Goal: Find specific page/section: Find specific page/section

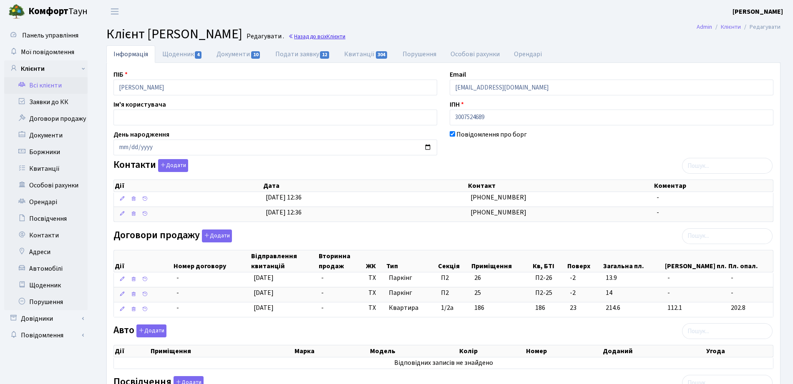
click at [294, 38] on icon at bounding box center [291, 37] width 6 height 6
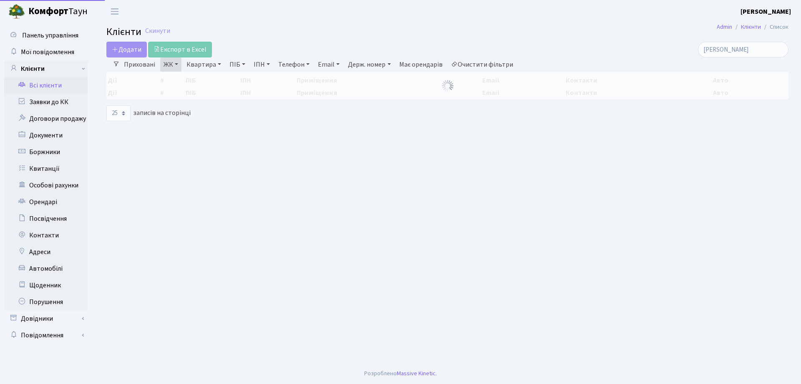
select select "25"
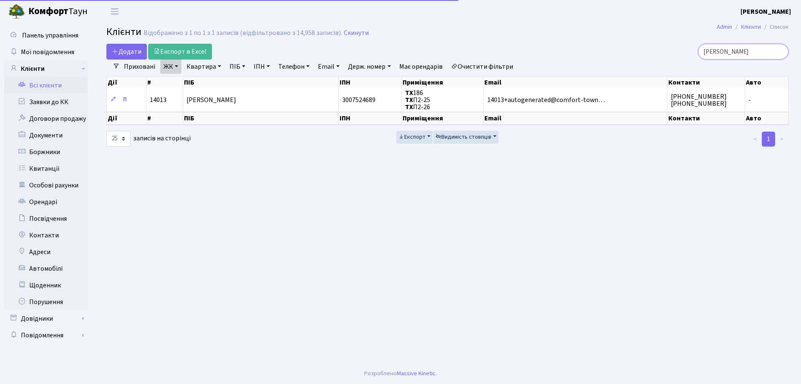
click at [745, 46] on input "ярош" at bounding box center [743, 52] width 90 height 16
drag, startPoint x: 745, startPoint y: 47, endPoint x: 664, endPoint y: 48, distance: 80.9
click at [664, 48] on div "ярош" at bounding box center [678, 52] width 219 height 16
type input "107"
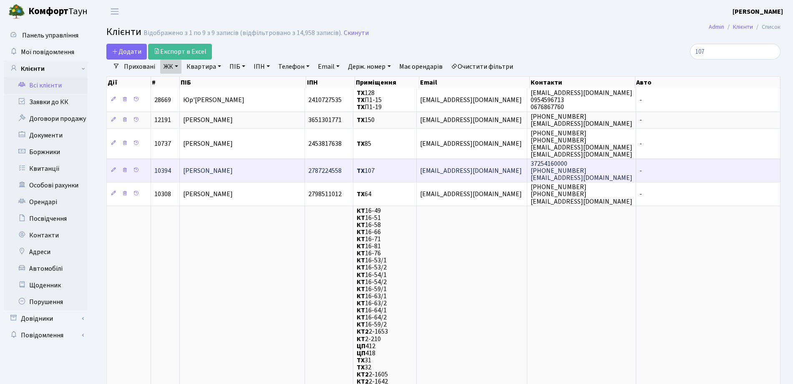
click at [248, 160] on td "Камінскі Ален" at bounding box center [242, 170] width 125 height 23
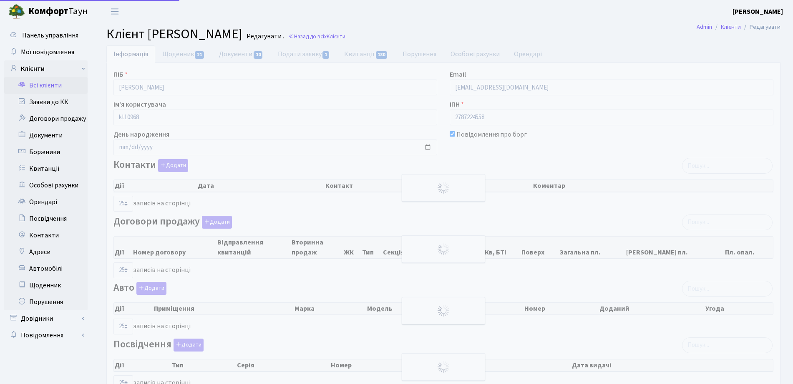
select select "25"
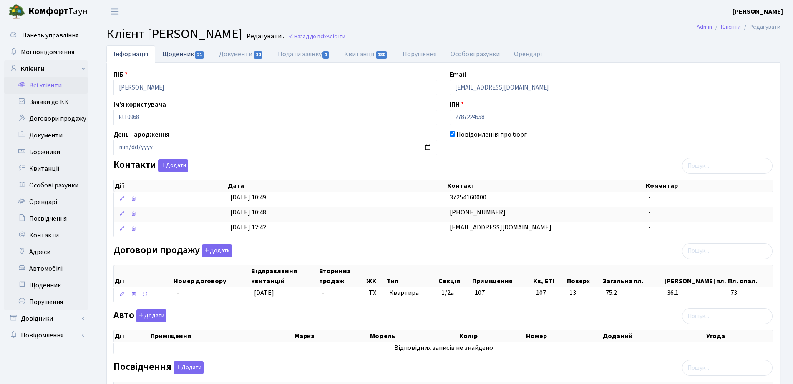
click at [186, 55] on link "Щоденник 21" at bounding box center [183, 53] width 57 height 17
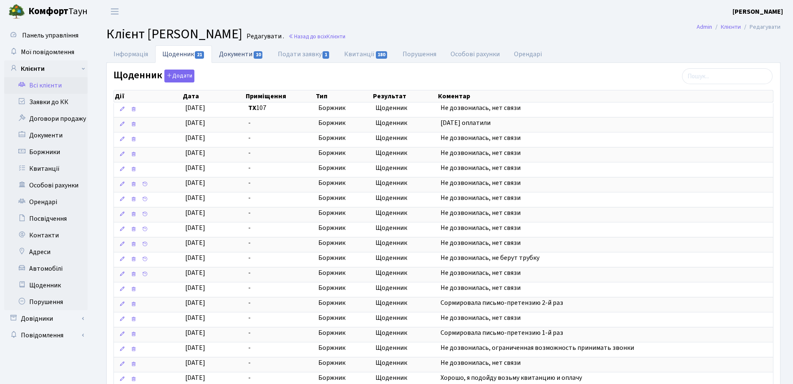
click at [242, 48] on link "Документи 10" at bounding box center [241, 53] width 58 height 17
select select "25"
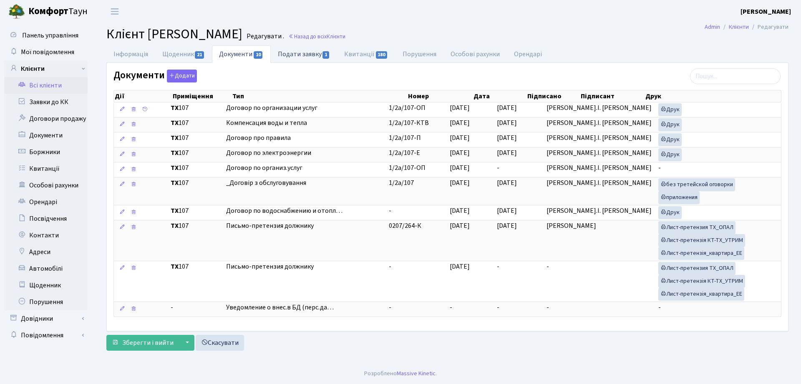
click at [294, 58] on link "Подати заявку 1" at bounding box center [304, 53] width 66 height 17
select select "25"
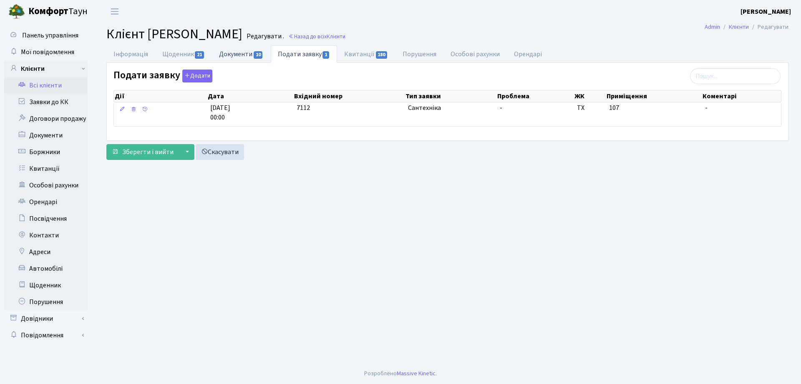
click at [234, 59] on link "Документи 10" at bounding box center [241, 53] width 58 height 17
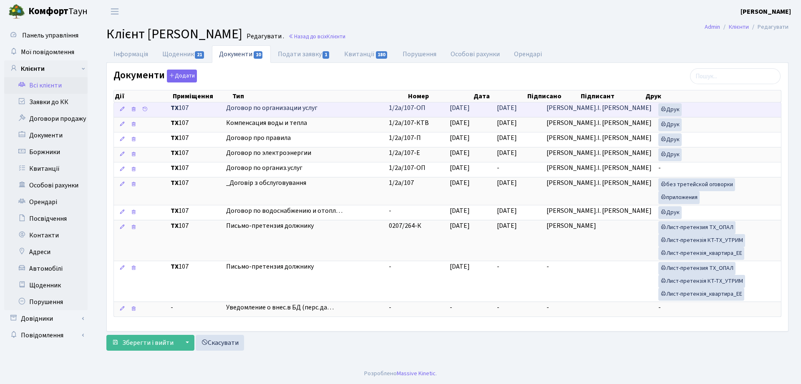
click at [321, 111] on span "Договор по организации услуг" at bounding box center [304, 108] width 156 height 10
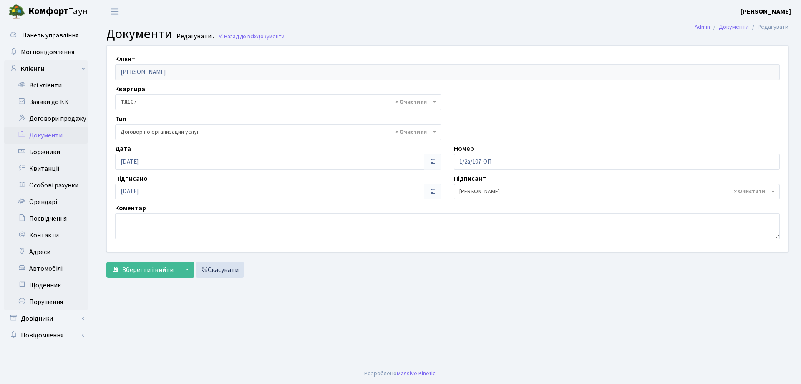
select select "296"
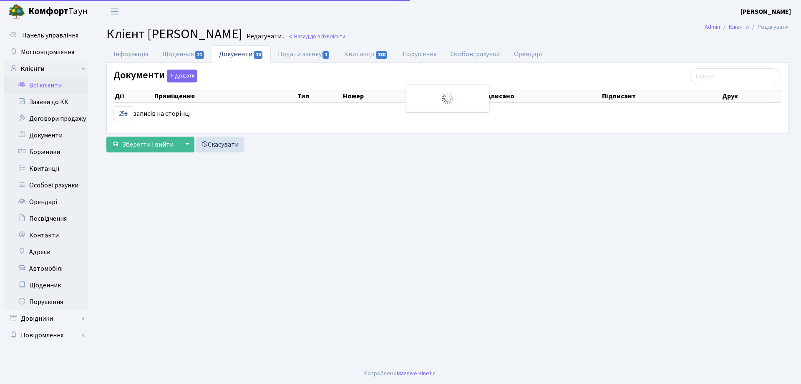
select select "25"
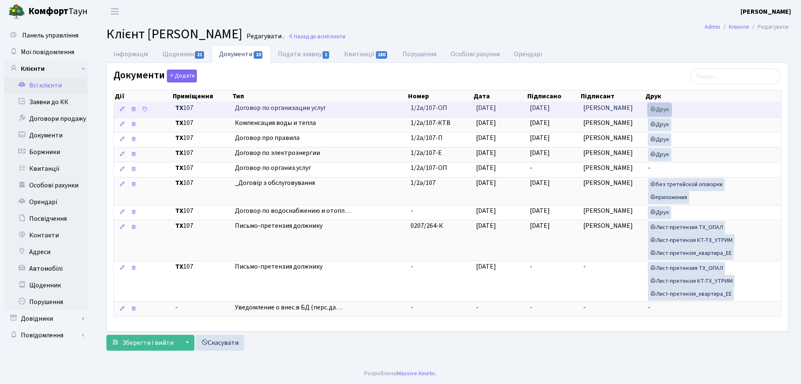
click at [660, 111] on link "Друк" at bounding box center [659, 109] width 23 height 13
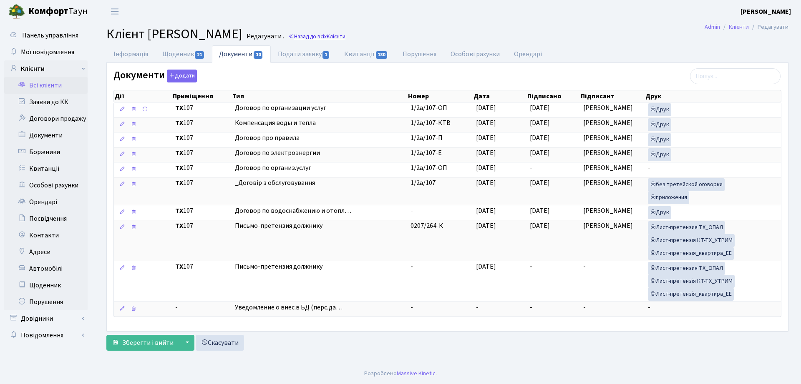
click at [327, 35] on span "Клієнти" at bounding box center [336, 37] width 19 height 8
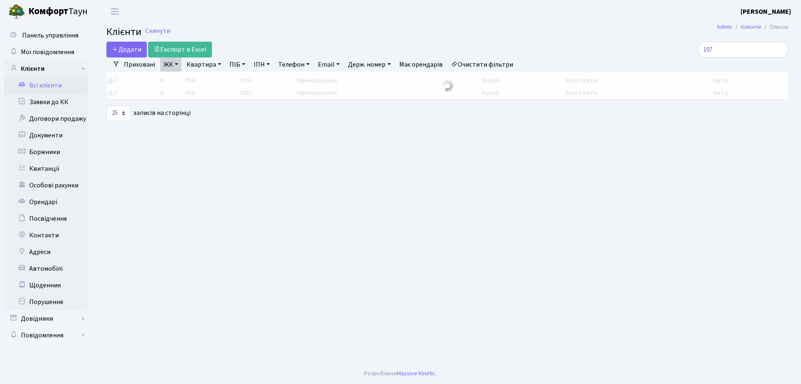
select select "25"
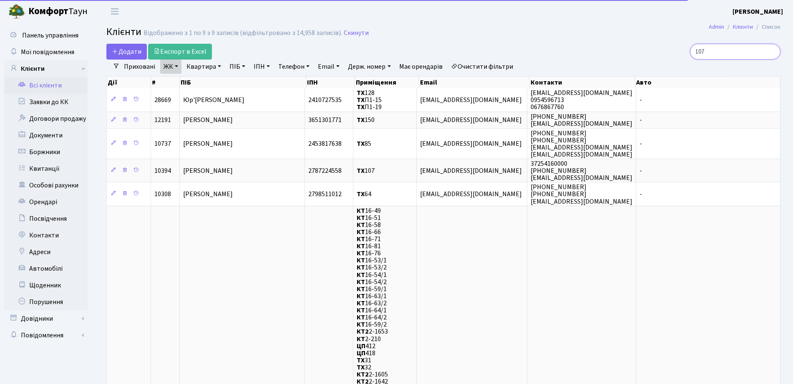
drag, startPoint x: 736, startPoint y: 52, endPoint x: 647, endPoint y: 48, distance: 88.5
click at [647, 48] on div "107" at bounding box center [672, 52] width 216 height 16
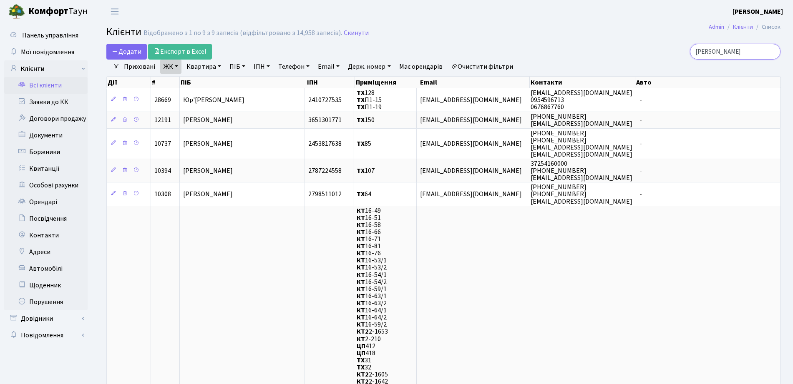
type input "[PERSON_NAME]"
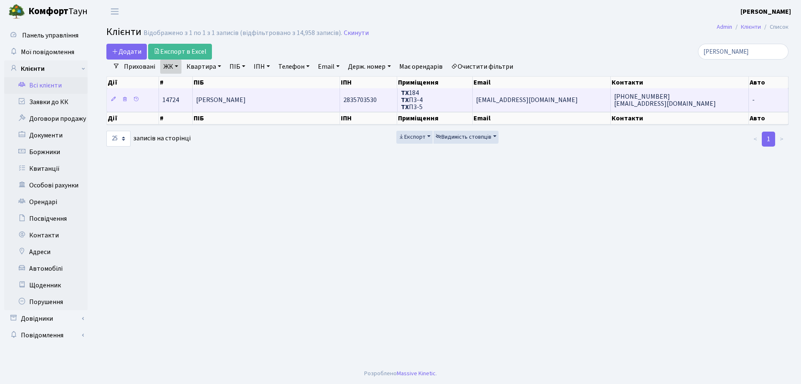
click at [292, 92] on td "[PERSON_NAME]" at bounding box center [266, 99] width 147 height 23
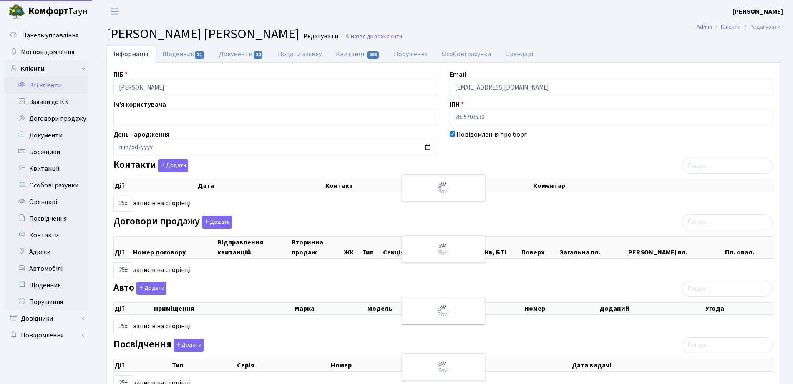
select select "25"
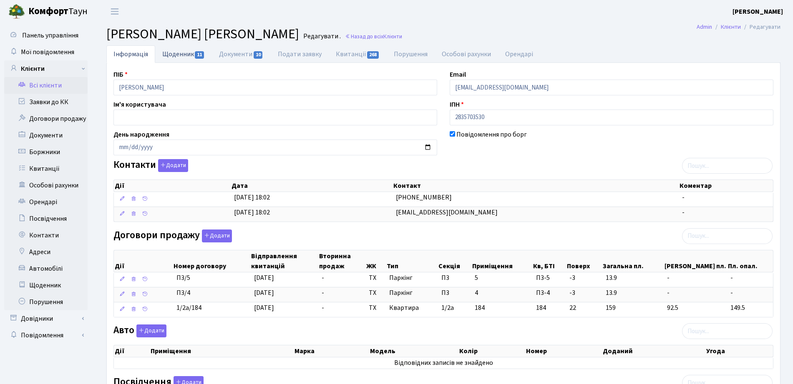
click at [173, 57] on link "Щоденник 11" at bounding box center [183, 53] width 57 height 17
select select "25"
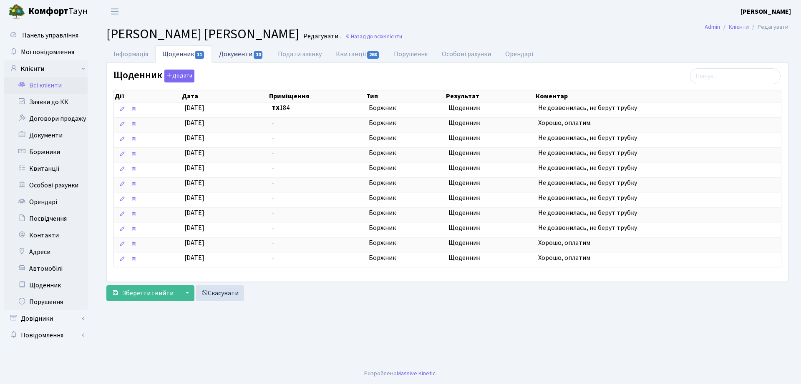
click at [238, 58] on link "Документи 10" at bounding box center [241, 53] width 58 height 17
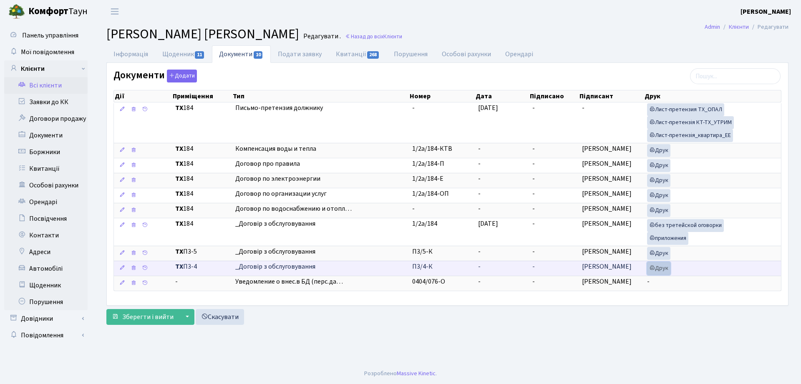
click at [648, 269] on link "Друк" at bounding box center [658, 268] width 23 height 13
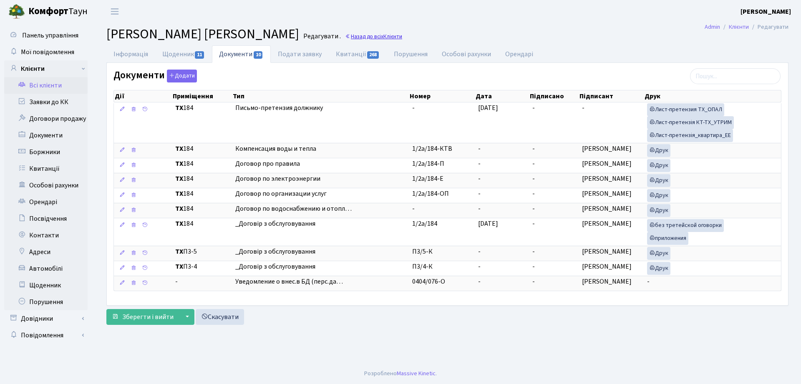
click at [402, 39] on link "Назад до всіх Клієнти" at bounding box center [373, 37] width 57 height 8
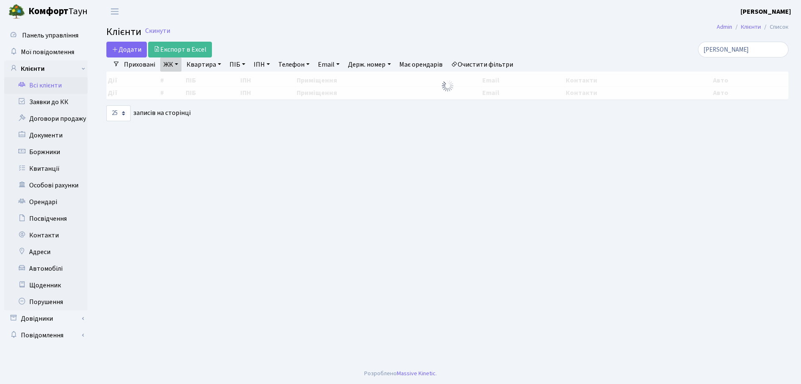
select select "25"
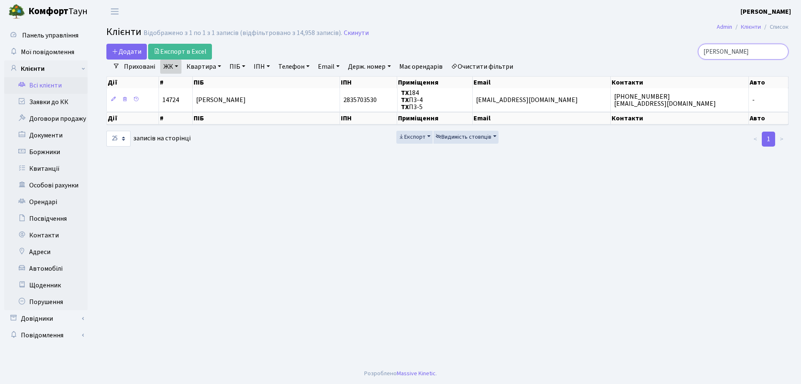
drag, startPoint x: 745, startPoint y: 50, endPoint x: 598, endPoint y: 31, distance: 147.6
click at [608, 40] on main "Admin Клієнти Список Клієнти Відображено з 1 по 1 з 1 записів (відфільтровано з…" at bounding box center [447, 193] width 707 height 341
type input "тордія"
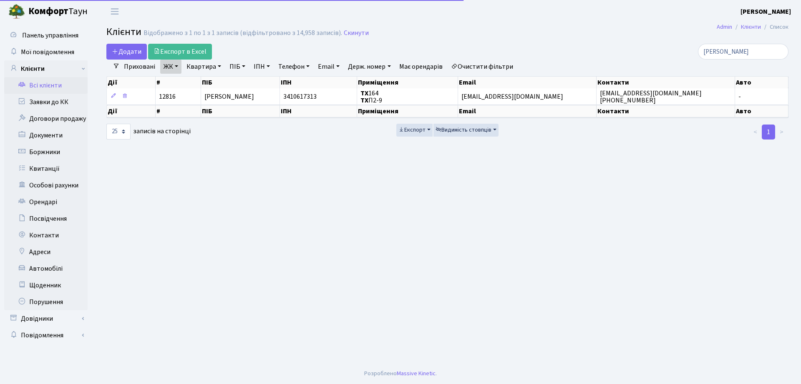
click at [288, 85] on th "ІПН" at bounding box center [318, 83] width 77 height 12
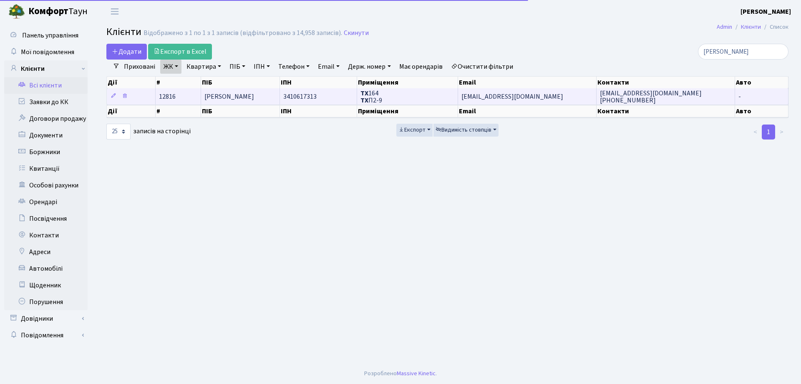
click at [299, 95] on span "3410617313" at bounding box center [299, 96] width 33 height 9
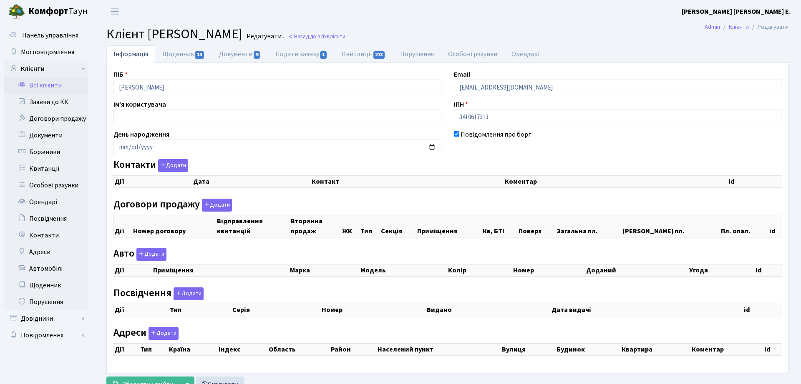
checkbox input "true"
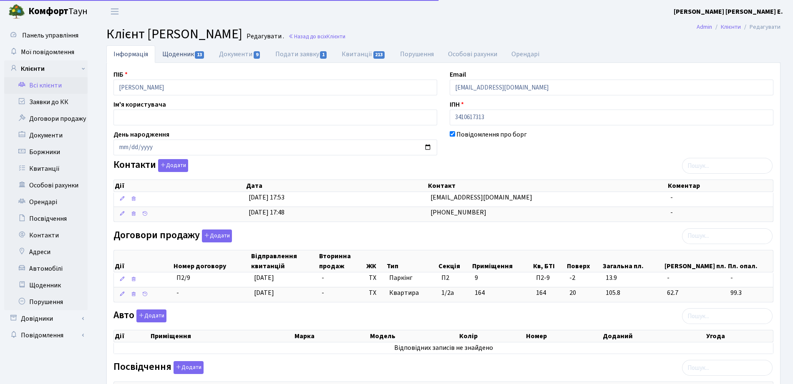
click at [186, 56] on link "Щоденник 13" at bounding box center [183, 53] width 57 height 17
select select "25"
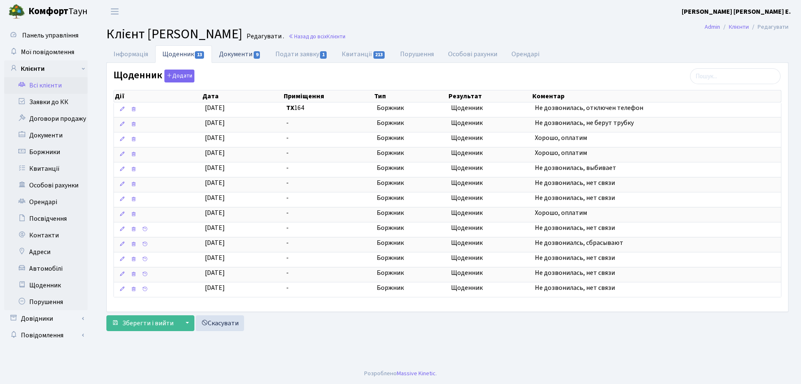
click at [241, 49] on link "Документи 9" at bounding box center [240, 53] width 56 height 17
select select "25"
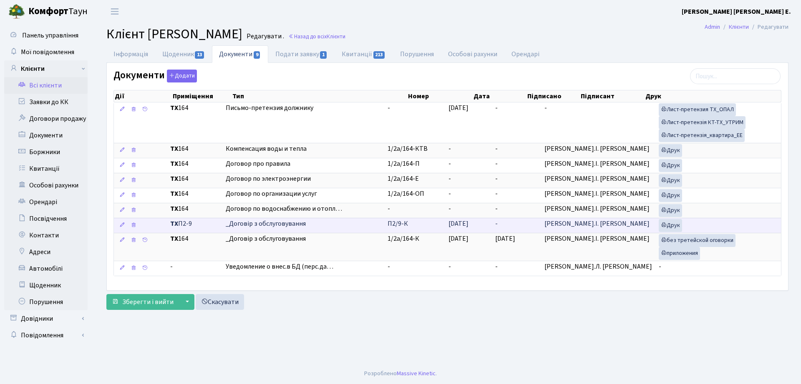
click at [242, 223] on span "_Договір з обслуговування" at bounding box center [304, 224] width 156 height 10
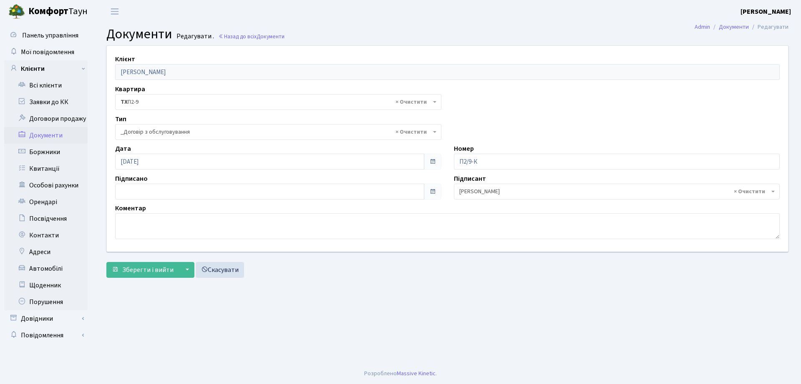
select select "289"
click at [219, 34] on icon at bounding box center [221, 37] width 6 height 6
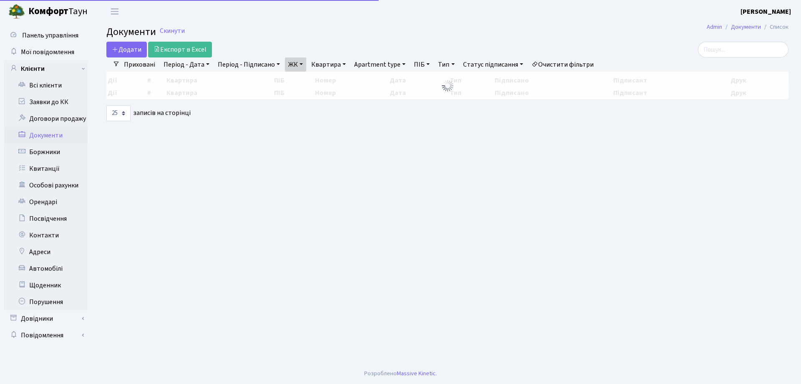
select select "25"
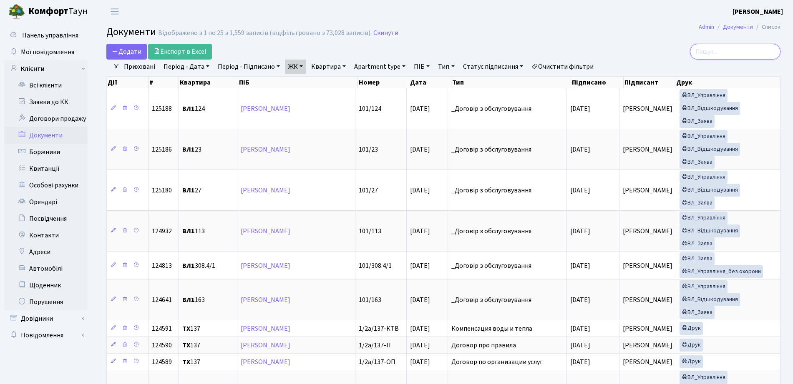
drag, startPoint x: 0, startPoint y: 0, endPoint x: 636, endPoint y: 52, distance: 638.4
click at [636, 52] on div at bounding box center [672, 52] width 216 height 16
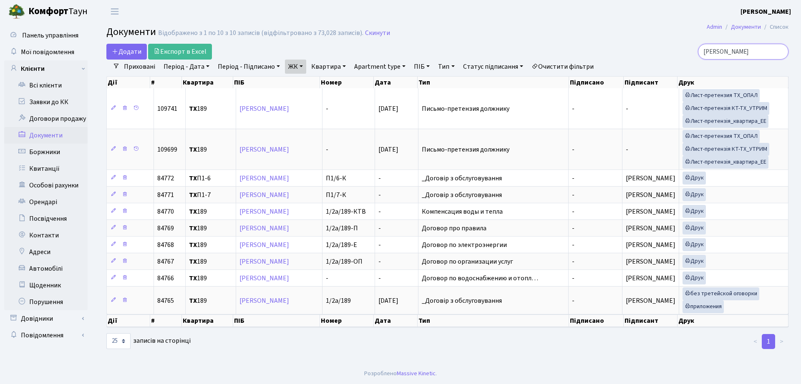
drag, startPoint x: 751, startPoint y: 55, endPoint x: 634, endPoint y: 55, distance: 116.8
click at [634, 55] on div "[PERSON_NAME]" at bounding box center [678, 52] width 219 height 16
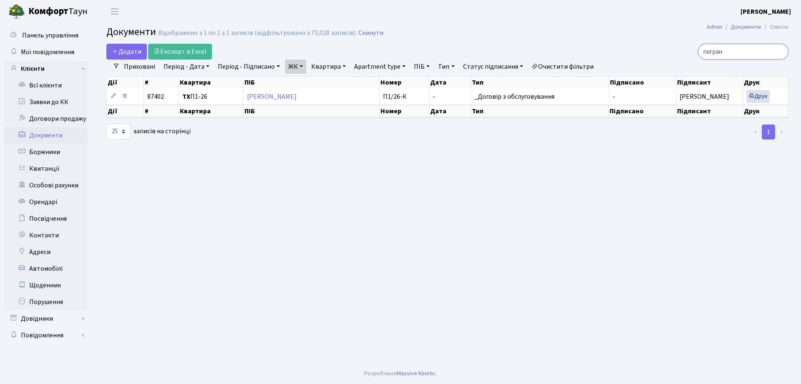
type input "погран"
